Goal: Navigation & Orientation: Find specific page/section

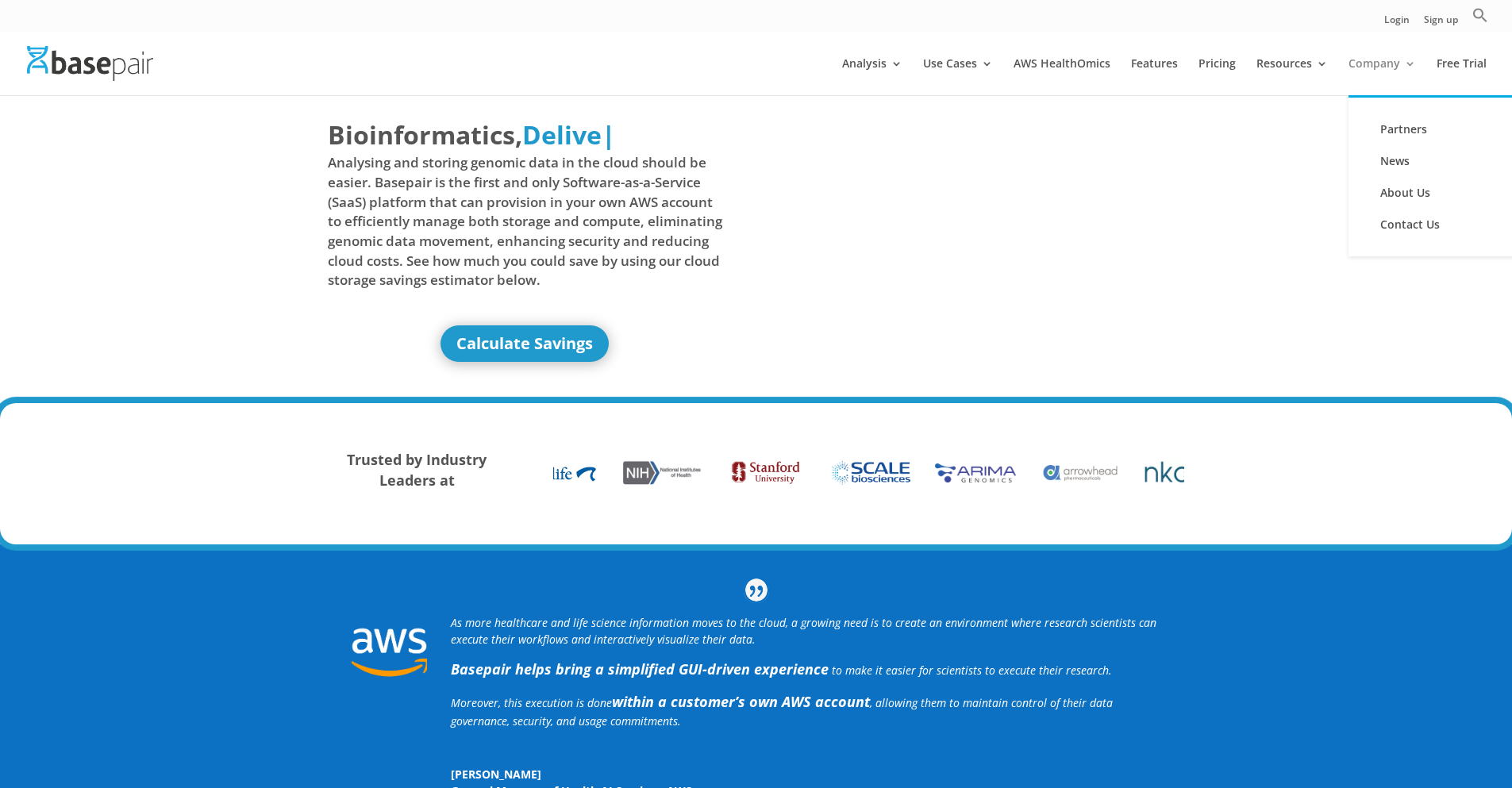
click at [1389, 66] on link "Company" at bounding box center [1381, 76] width 68 height 38
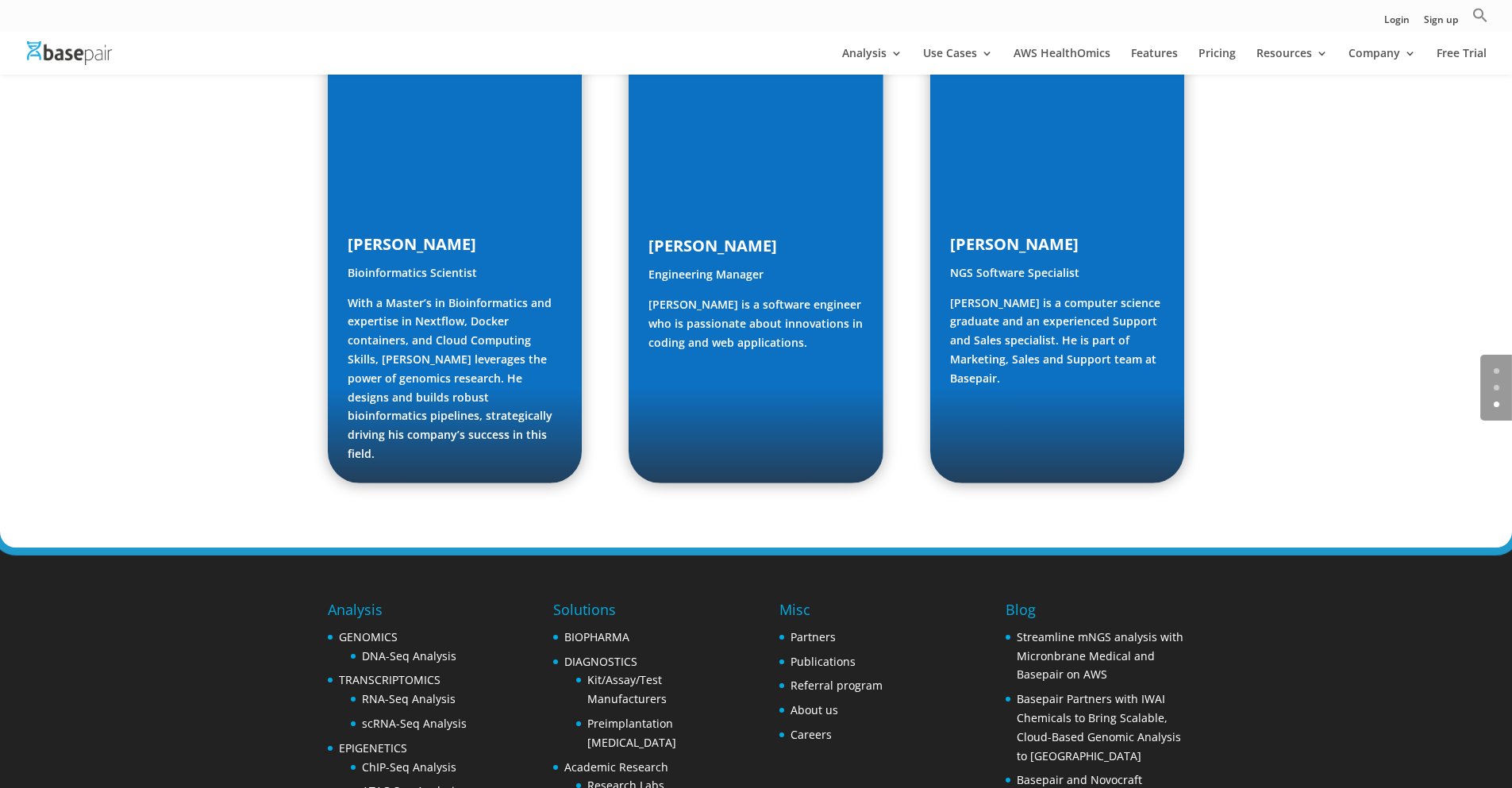
scroll to position [2325, 0]
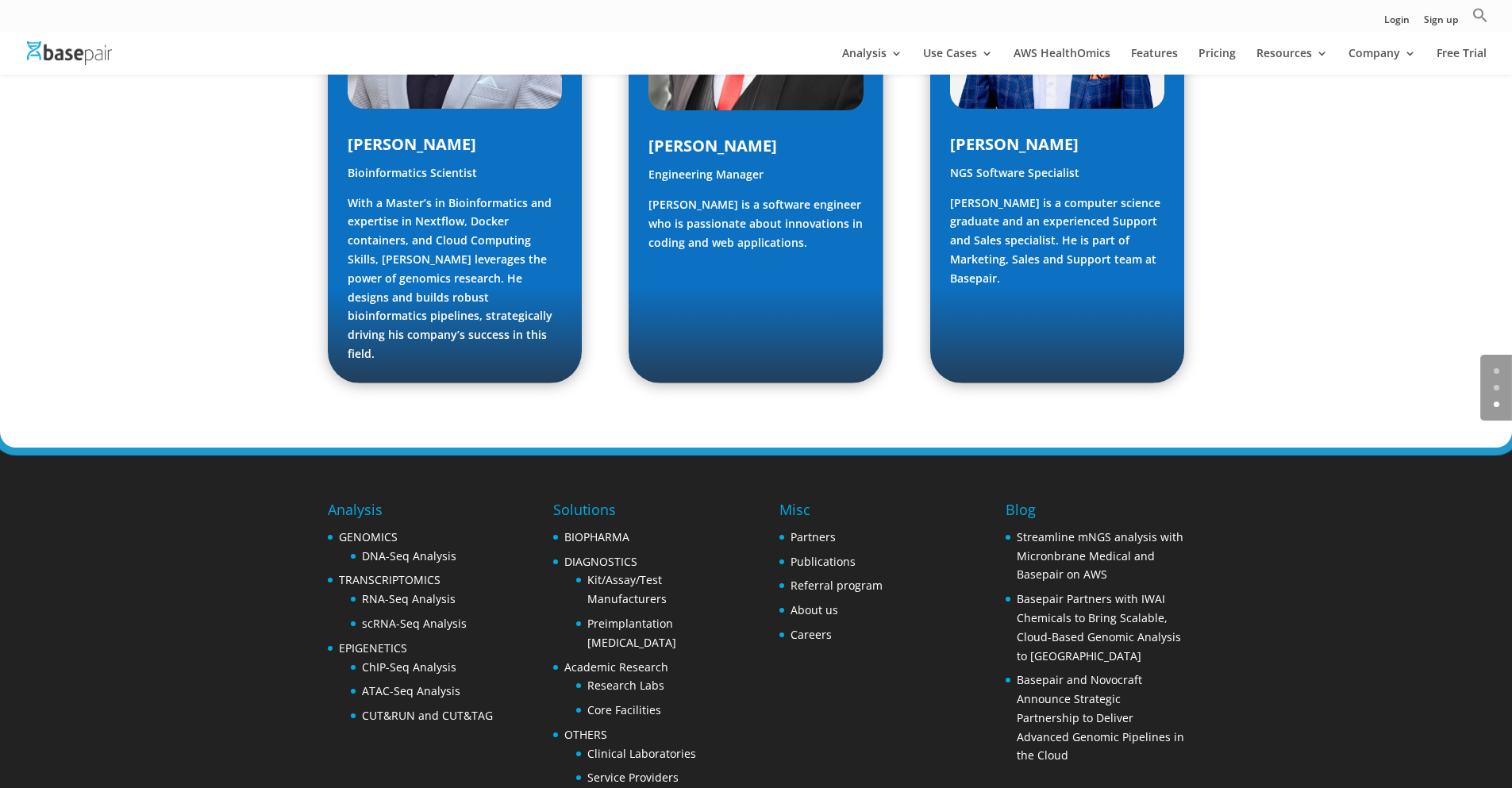
click at [54, 58] on img at bounding box center [69, 53] width 85 height 23
